Goal: Task Accomplishment & Management: Complete application form

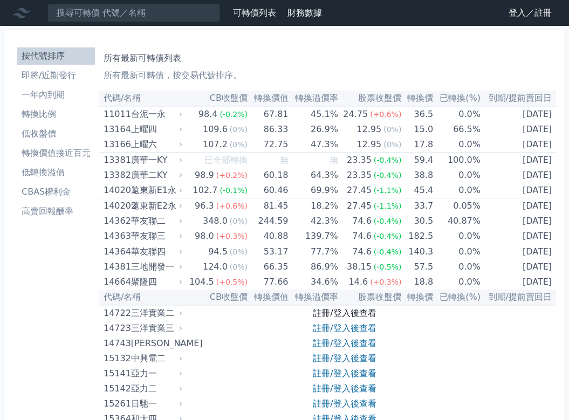
click at [329, 310] on link "註冊/登入後查看" at bounding box center [344, 313] width 63 height 10
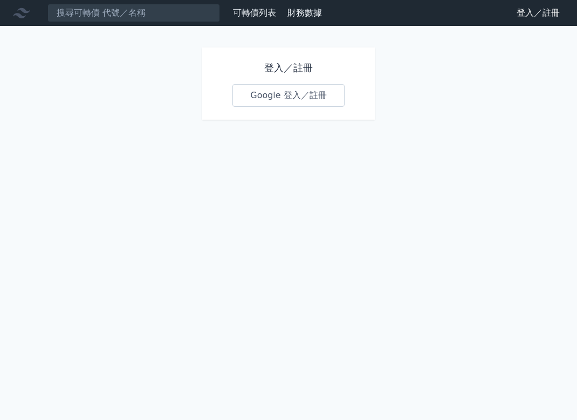
click at [265, 94] on link "Google 登入／註冊" at bounding box center [289, 95] width 112 height 23
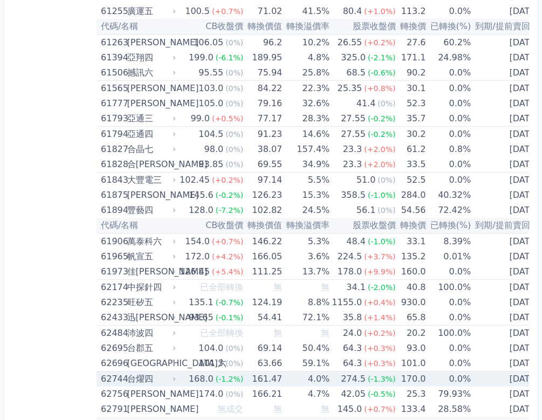
scroll to position [4252, 0]
